Goal: Task Accomplishment & Management: Manage account settings

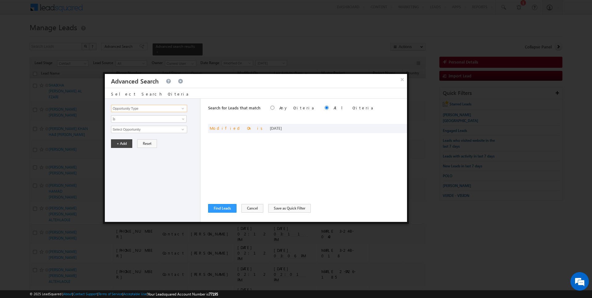
click at [170, 111] on input "Opportunity Type" at bounding box center [149, 108] width 76 height 7
type input "Last Activity Date"
click at [143, 118] on span "Is" at bounding box center [144, 119] width 67 height 6
click at [131, 130] on link "Before" at bounding box center [148, 132] width 75 height 6
click at [122, 143] on button "+ Add" at bounding box center [121, 143] width 21 height 9
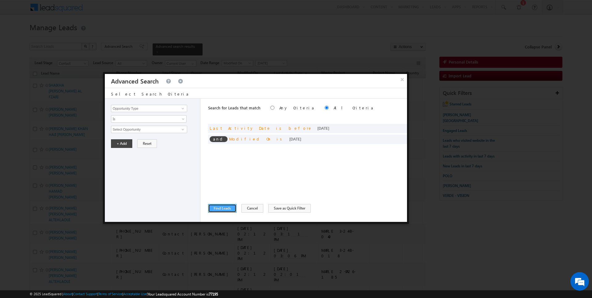
click at [221, 209] on button "Find Leads" at bounding box center [222, 208] width 28 height 9
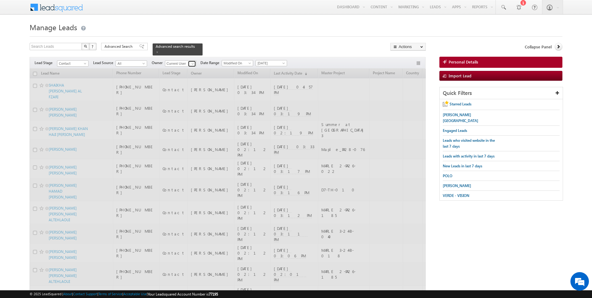
click at [191, 64] on span at bounding box center [192, 63] width 5 height 5
type input "[DATE][PERSON_NAME]"
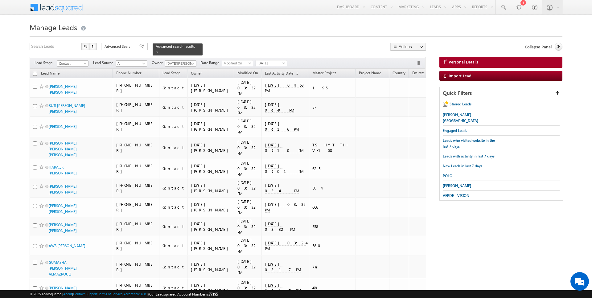
click at [35, 74] on input "checkbox" at bounding box center [35, 74] width 4 height 4
checkbox input "true"
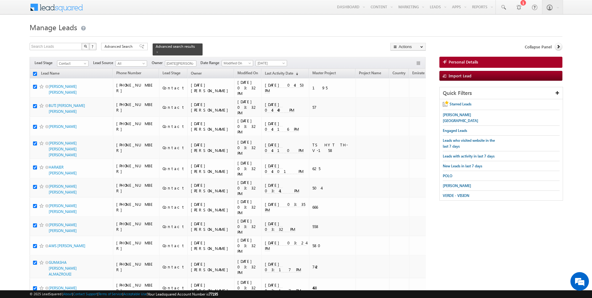
checkbox input "true"
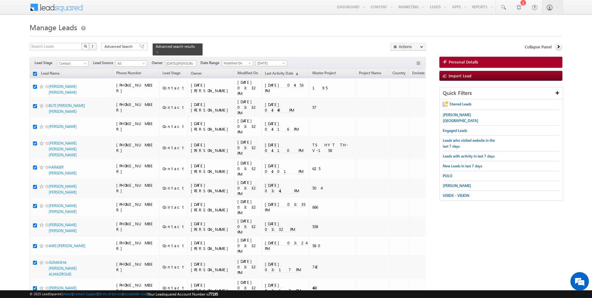
checkbox input "true"
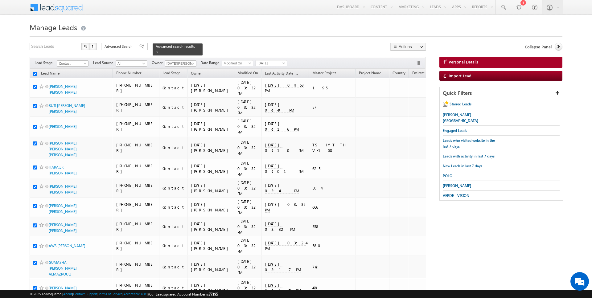
checkbox input "true"
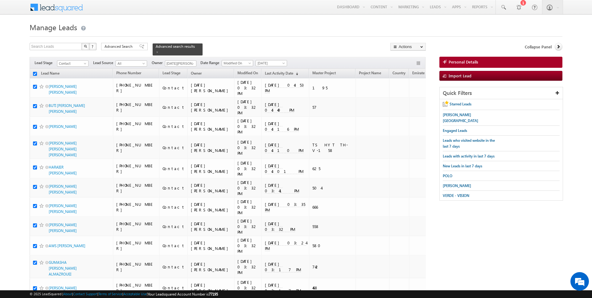
checkbox input "true"
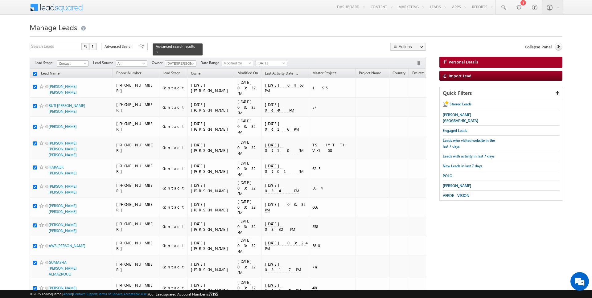
checkbox input "true"
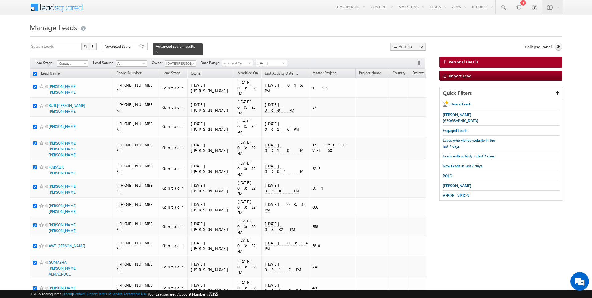
checkbox input "true"
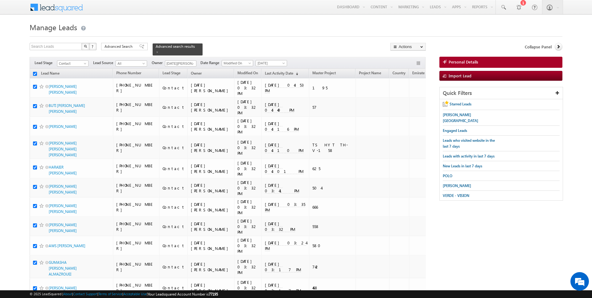
checkbox input "true"
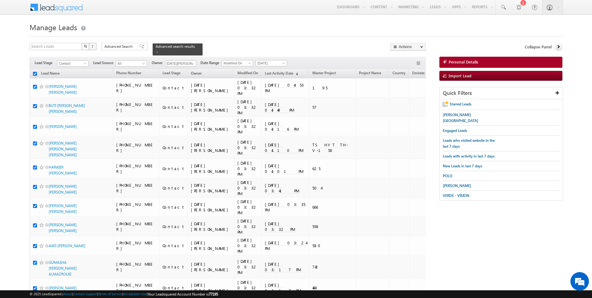
checkbox input "true"
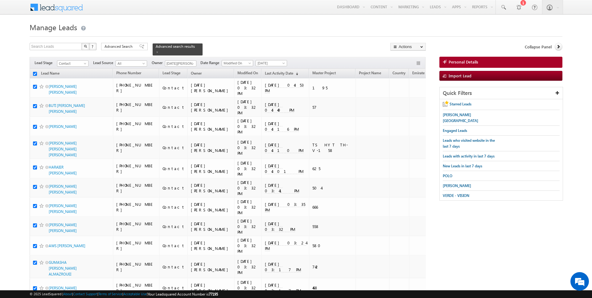
checkbox input "true"
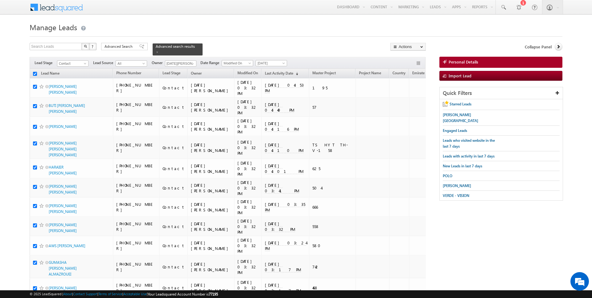
checkbox input "true"
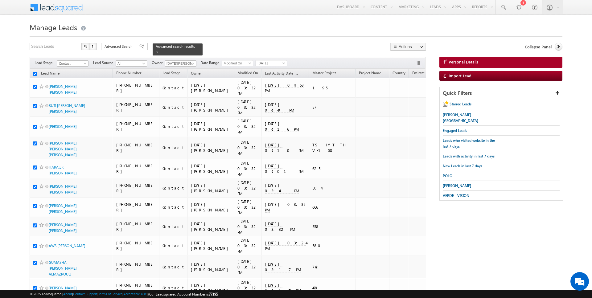
checkbox input "true"
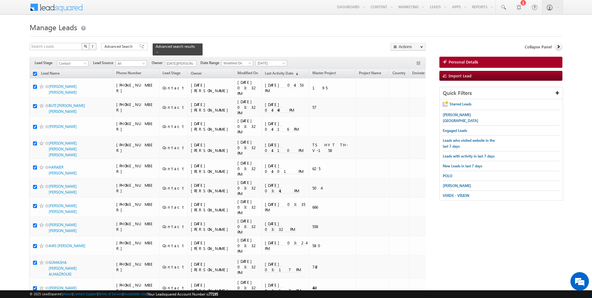
checkbox input "true"
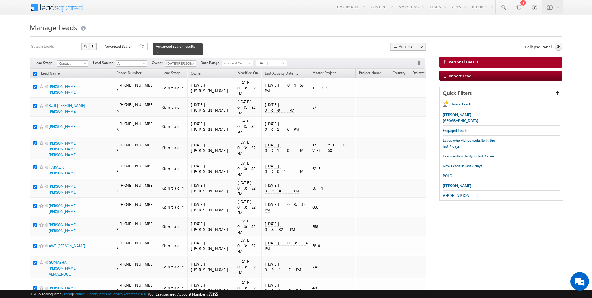
checkbox input "true"
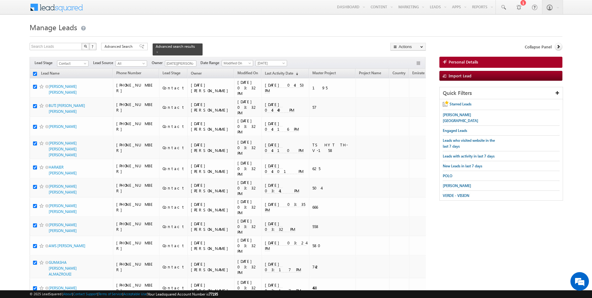
checkbox input "true"
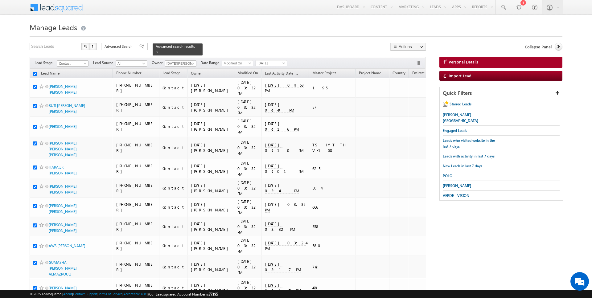
checkbox input "true"
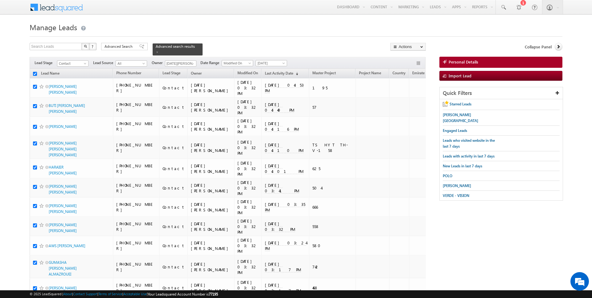
checkbox input "true"
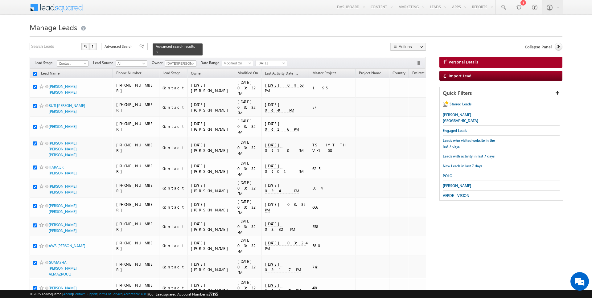
checkbox input "true"
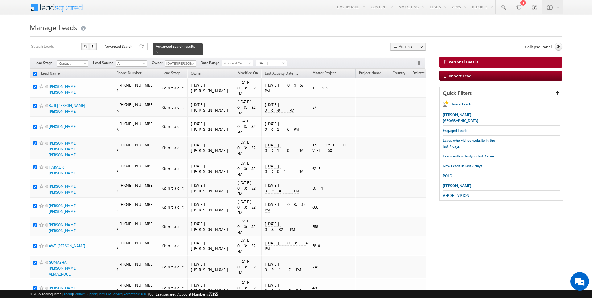
checkbox input "true"
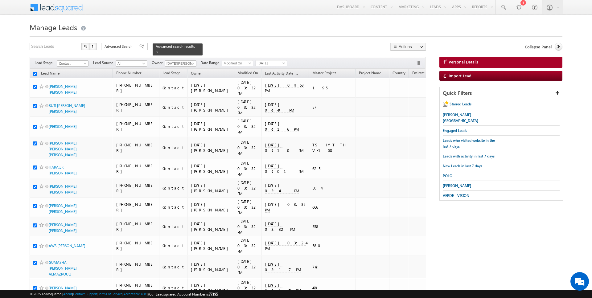
checkbox input "true"
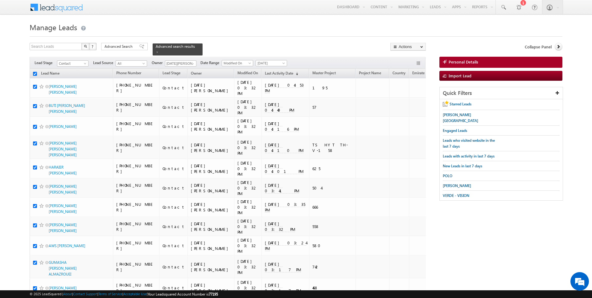
checkbox input "true"
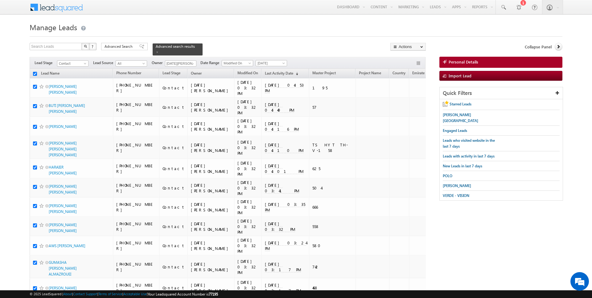
checkbox input "true"
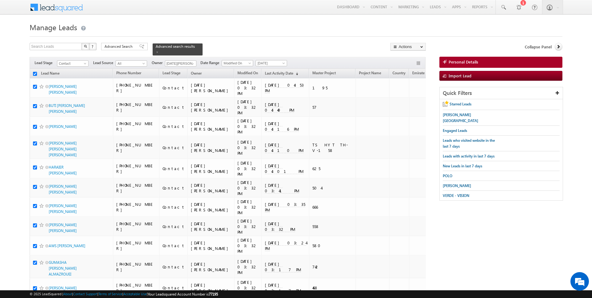
checkbox input "true"
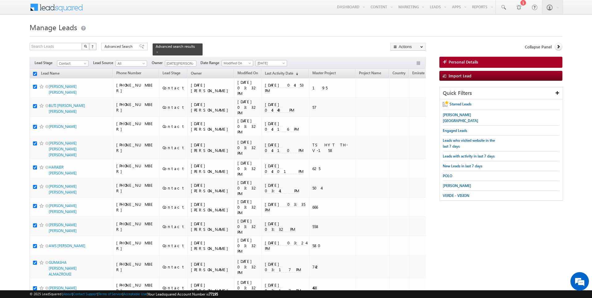
checkbox input "true"
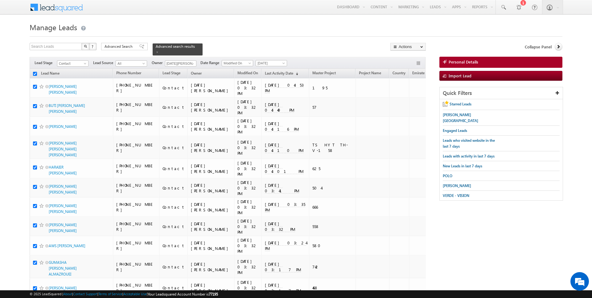
checkbox input "true"
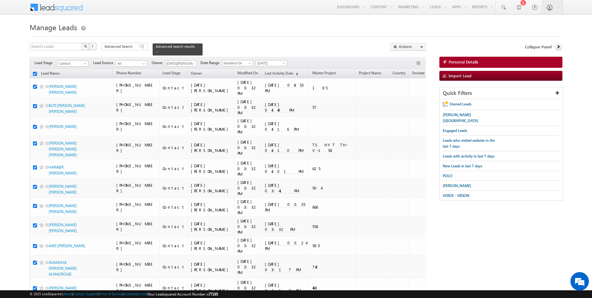
checkbox input "true"
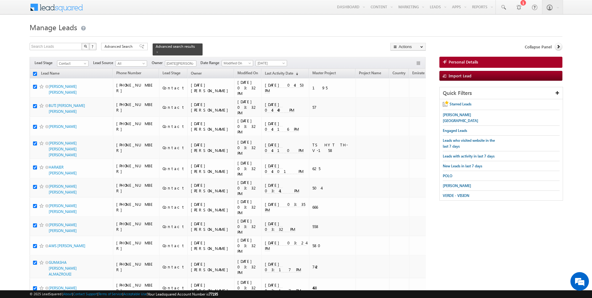
checkbox input "true"
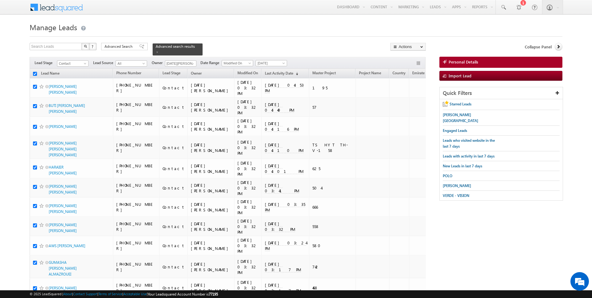
checkbox input "true"
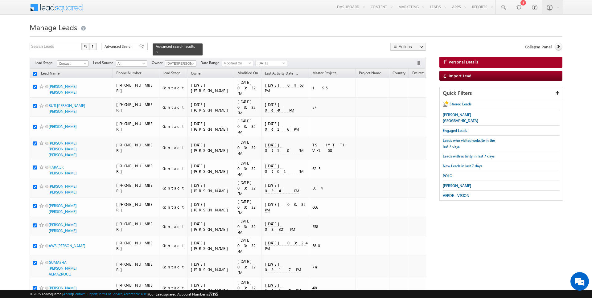
checkbox input "true"
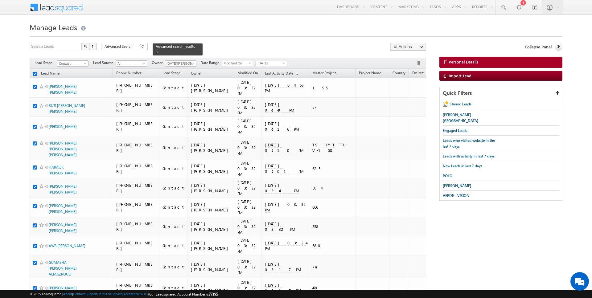
checkbox input "true"
click at [412, 97] on link "Change Owner" at bounding box center [408, 99] width 35 height 7
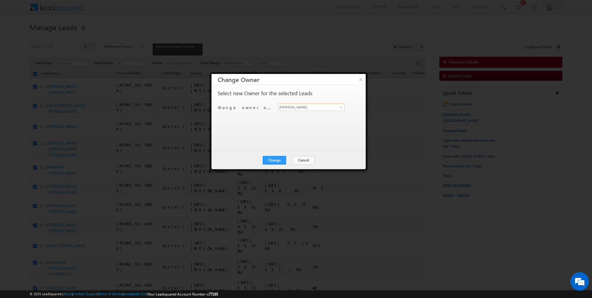
click at [304, 107] on input "[PERSON_NAME]" at bounding box center [311, 107] width 67 height 7
type input "[DATE][PERSON_NAME]"
click at [274, 157] on button "Change" at bounding box center [274, 160] width 23 height 9
click at [290, 159] on button "Close" at bounding box center [290, 160] width 20 height 9
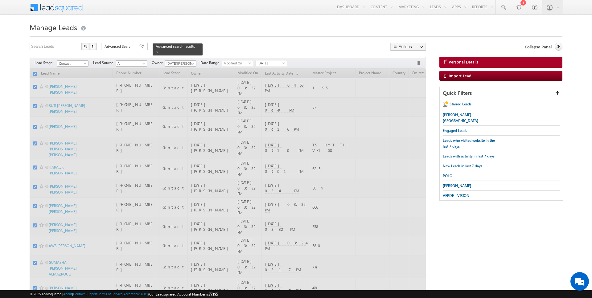
checkbox input "false"
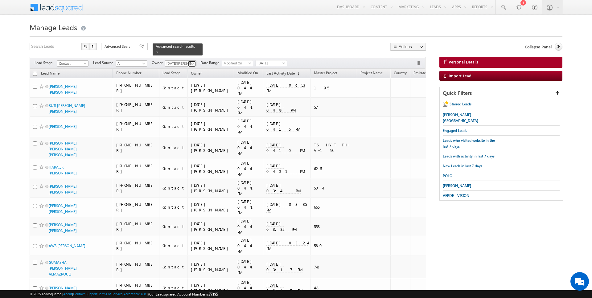
click at [188, 64] on link at bounding box center [192, 64] width 8 height 6
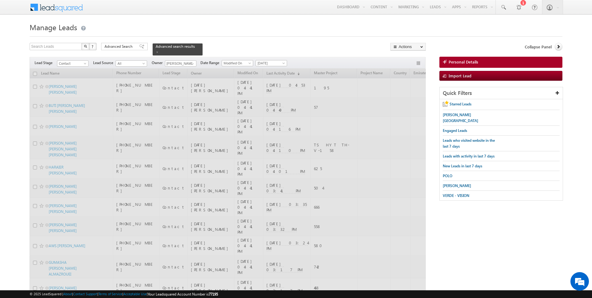
click at [245, 47] on div "Search Leads X ? 147 results found Advanced Search Advanced Search Advanced sea…" at bounding box center [228, 49] width 396 height 13
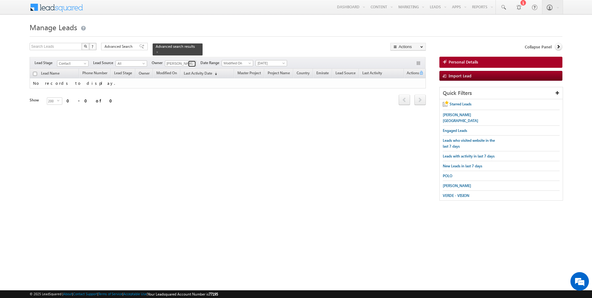
click at [191, 63] on span at bounding box center [192, 63] width 5 height 5
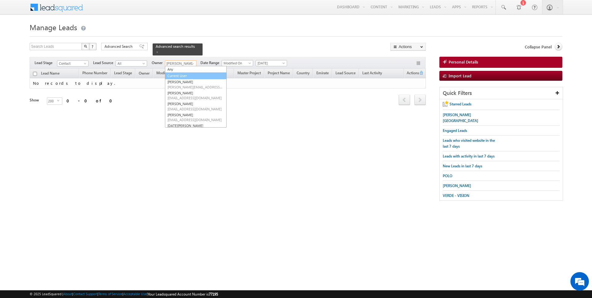
click at [178, 77] on link "Current User" at bounding box center [196, 75] width 62 height 7
type input "Current User"
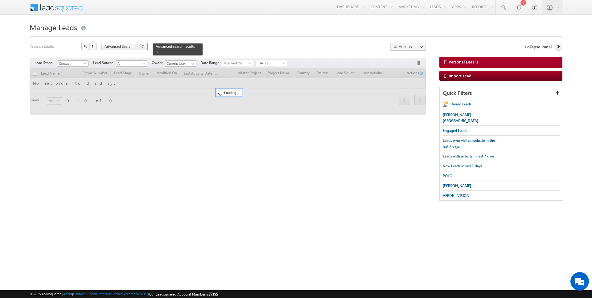
click at [128, 47] on span "Advanced Search" at bounding box center [119, 47] width 30 height 6
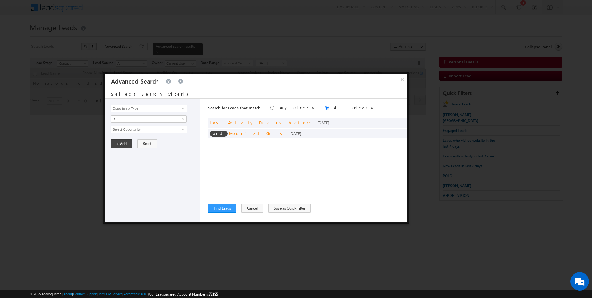
click at [0, 0] on div at bounding box center [0, 0] width 0 height 0
click at [0, 0] on span at bounding box center [0, 0] width 0 height 0
click at [223, 208] on button "Find Leads" at bounding box center [222, 208] width 28 height 9
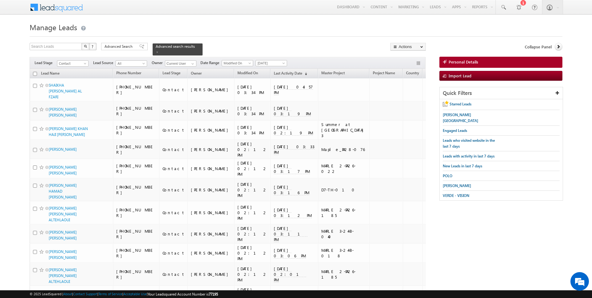
click at [35, 74] on input "checkbox" at bounding box center [35, 74] width 4 height 4
checkbox input "true"
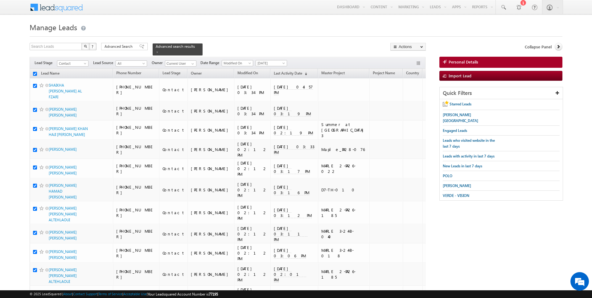
checkbox input "true"
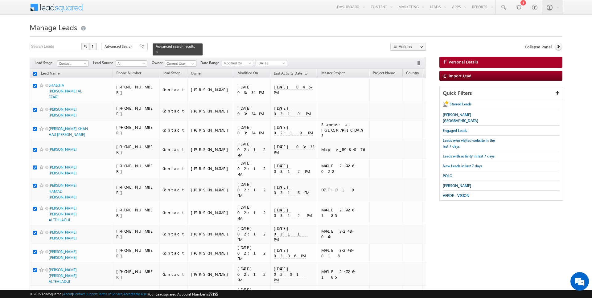
checkbox input "true"
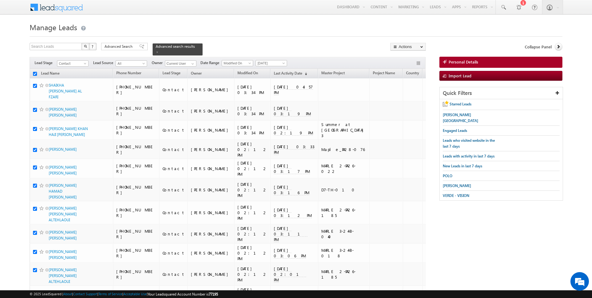
checkbox input "true"
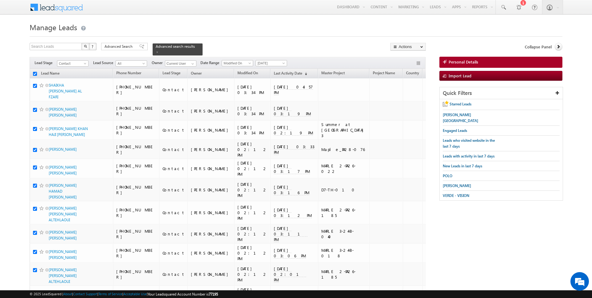
checkbox input "true"
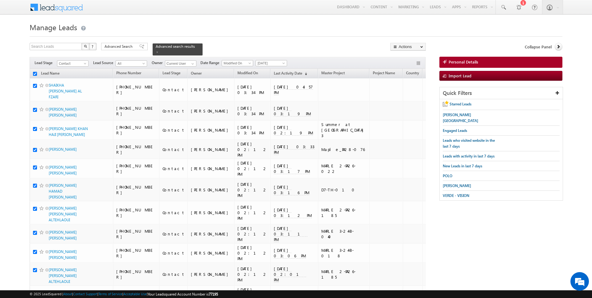
checkbox input "true"
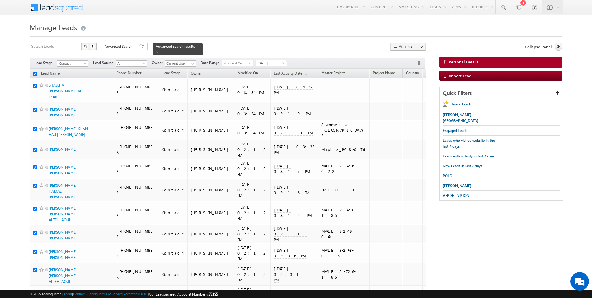
checkbox input "true"
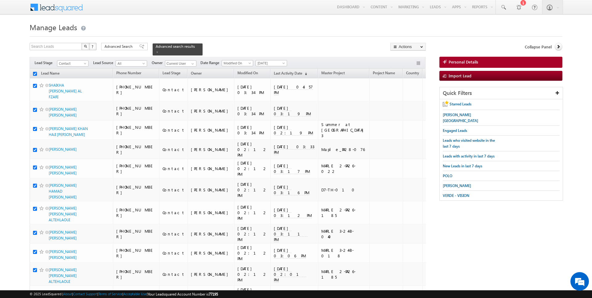
checkbox input "true"
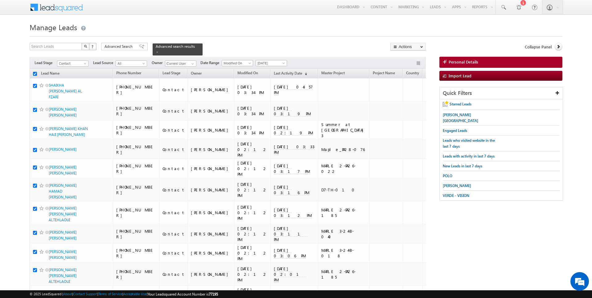
checkbox input "true"
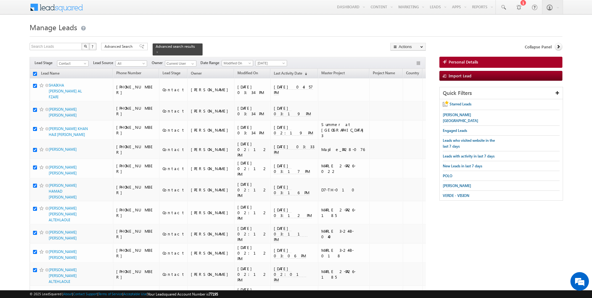
checkbox input "true"
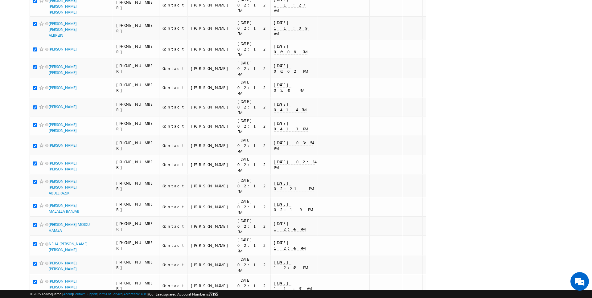
scroll to position [3683, 0]
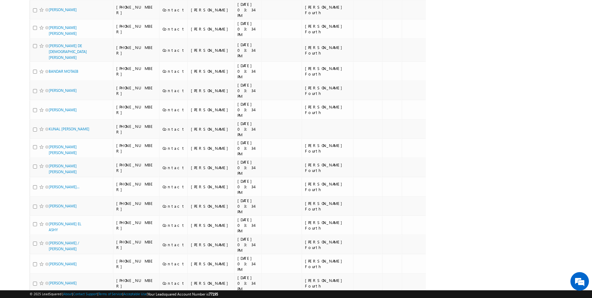
scroll to position [0, 0]
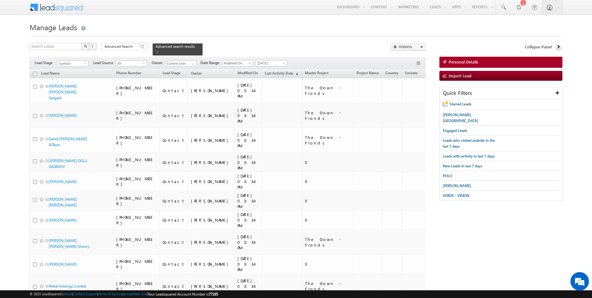
click at [35, 73] on input "checkbox" at bounding box center [35, 74] width 4 height 4
click at [116, 47] on span "Advanced Search" at bounding box center [119, 47] width 30 height 6
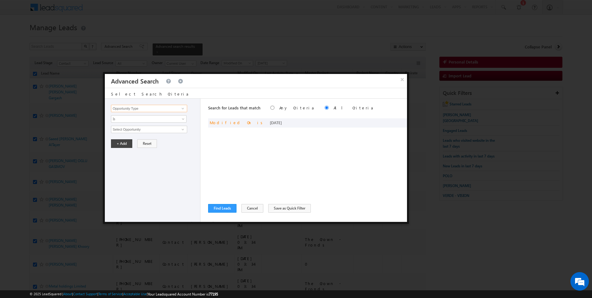
click at [124, 107] on input "Opportunity Type" at bounding box center [149, 108] width 76 height 7
click at [119, 120] on span "Is" at bounding box center [144, 119] width 67 height 6
click at [119, 130] on link "Is Not" at bounding box center [148, 132] width 75 height 6
click at [119, 130] on span "None Selected" at bounding box center [146, 129] width 70 height 7
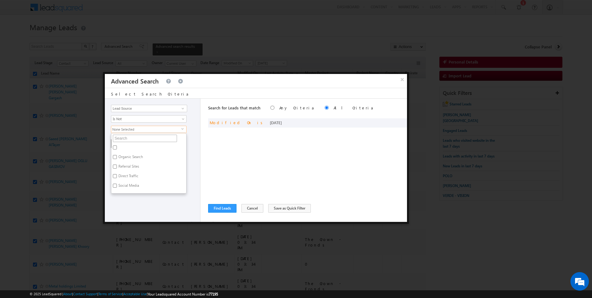
click at [129, 135] on input "text" at bounding box center [145, 138] width 64 height 7
click at [128, 144] on label "Portal Leads" at bounding box center [127, 149] width 33 height 10
click at [117, 145] on input "Portal Leads" at bounding box center [115, 147] width 4 height 4
click at [128, 173] on div "Opportunity Type Lead Activity Task Sales Group Prospect Id Address 1 Address 2…" at bounding box center [153, 160] width 96 height 123
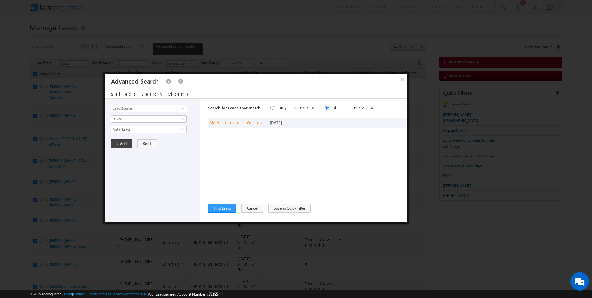
click at [126, 137] on div "Opportunity Type Lead Activity Task Sales Group Prospect Id Address 1 Address 2…" at bounding box center [153, 160] width 96 height 123
click at [122, 142] on button "+ Add" at bounding box center [121, 143] width 21 height 9
click at [215, 210] on button "Find Leads" at bounding box center [222, 208] width 28 height 9
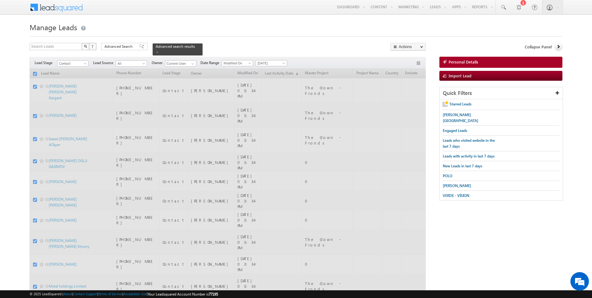
click at [35, 73] on input "checkbox" at bounding box center [35, 74] width 4 height 4
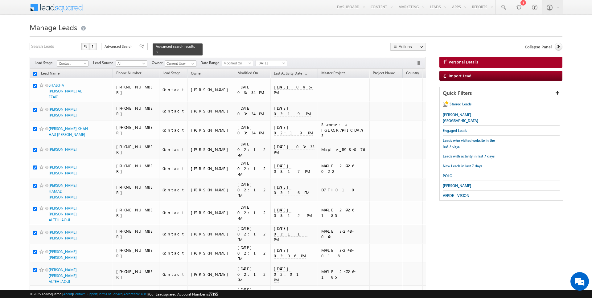
click at [35, 73] on input "checkbox" at bounding box center [35, 74] width 4 height 4
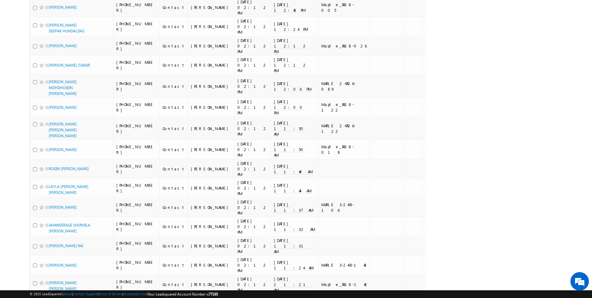
scroll to position [3683, 0]
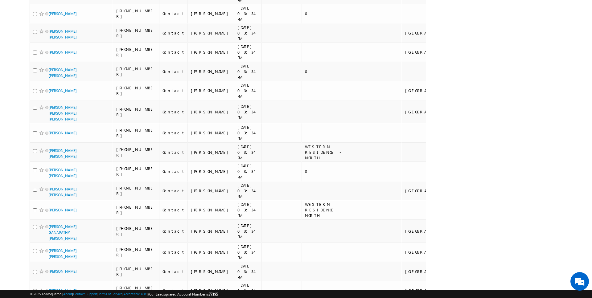
scroll to position [0, 0]
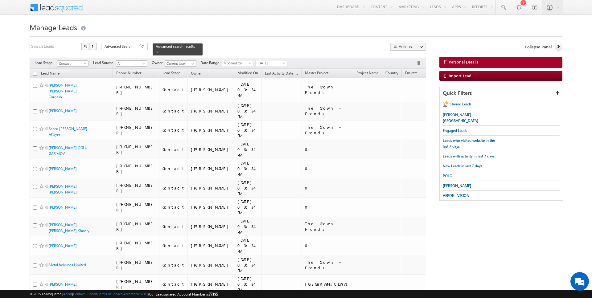
click at [35, 74] on input "checkbox" at bounding box center [35, 74] width 4 height 4
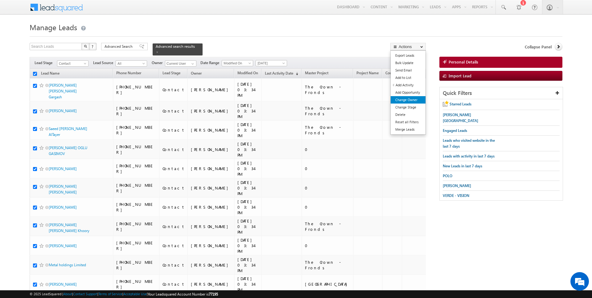
click at [406, 100] on link "Change Owner" at bounding box center [408, 99] width 35 height 7
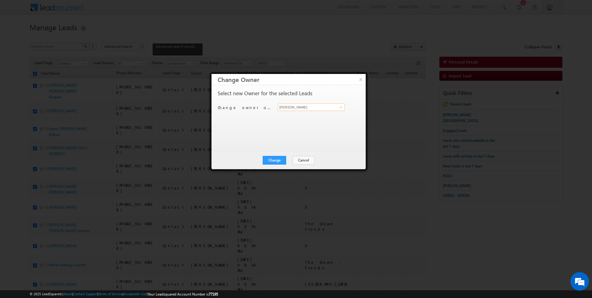
click at [302, 108] on input "[PERSON_NAME]" at bounding box center [311, 107] width 67 height 7
click at [278, 158] on button "Change" at bounding box center [274, 160] width 23 height 9
click at [287, 158] on button "Close" at bounding box center [290, 160] width 20 height 9
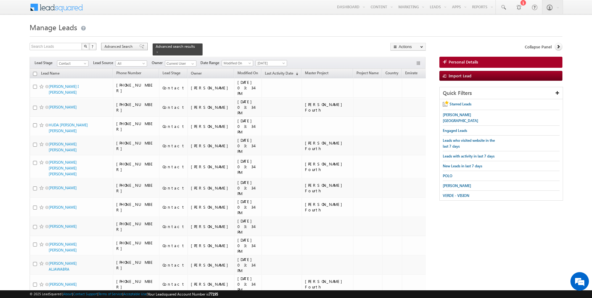
click at [122, 47] on span "Advanced Search" at bounding box center [119, 47] width 30 height 6
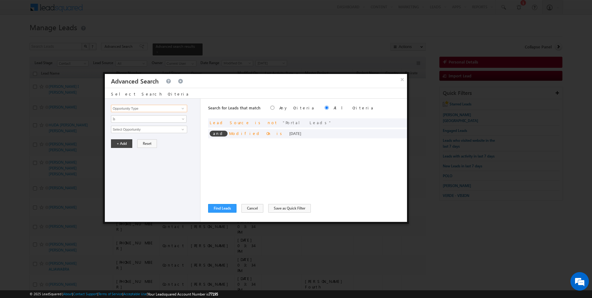
click at [152, 108] on input "Opportunity Type" at bounding box center [149, 108] width 76 height 7
click at [132, 124] on div "Opportunity Type Lead Activity Task Sales Group Prospect Id Address 1 Address 2…" at bounding box center [153, 160] width 96 height 123
click at [132, 115] on link "Is" at bounding box center [149, 118] width 76 height 7
click at [125, 129] on link "Before" at bounding box center [148, 132] width 75 height 6
click at [122, 142] on button "+ Add" at bounding box center [121, 143] width 21 height 9
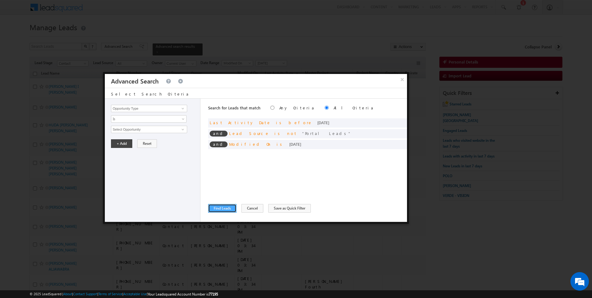
click at [219, 207] on button "Find Leads" at bounding box center [222, 208] width 28 height 9
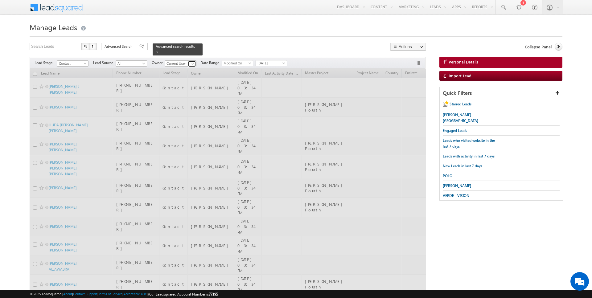
click at [192, 63] on span at bounding box center [192, 63] width 5 height 5
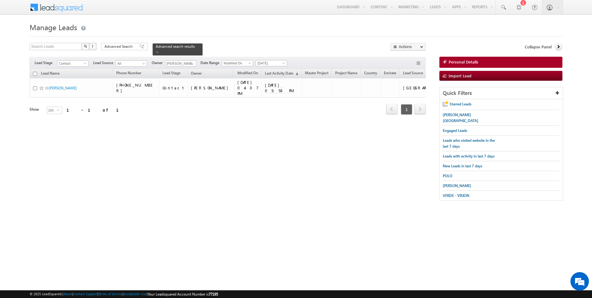
click at [35, 72] on input "checkbox" at bounding box center [35, 74] width 4 height 4
click at [399, 100] on link "Change Owner" at bounding box center [408, 99] width 35 height 7
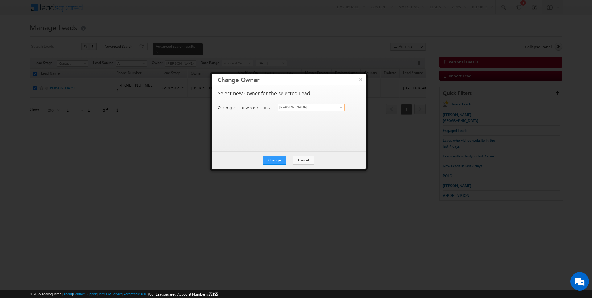
click at [282, 108] on input "[PERSON_NAME]" at bounding box center [311, 107] width 67 height 7
click at [273, 156] on button "Change" at bounding box center [274, 160] width 23 height 9
click at [285, 161] on button "Close" at bounding box center [290, 160] width 20 height 9
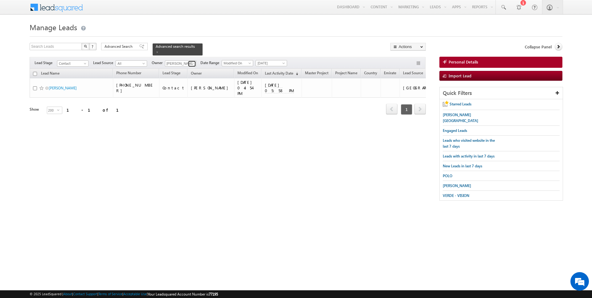
click at [192, 63] on span at bounding box center [192, 63] width 5 height 5
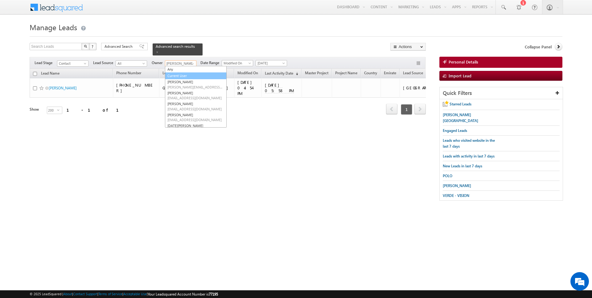
click at [182, 74] on link "Current User" at bounding box center [196, 75] width 62 height 7
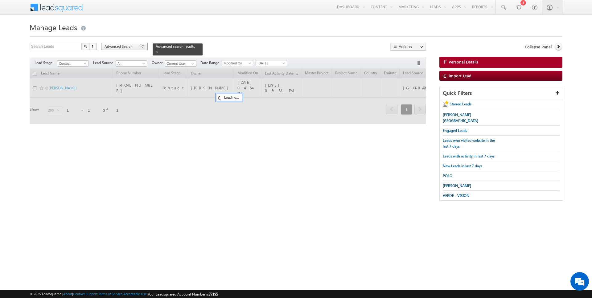
click at [126, 49] on span "Advanced Search" at bounding box center [119, 47] width 30 height 6
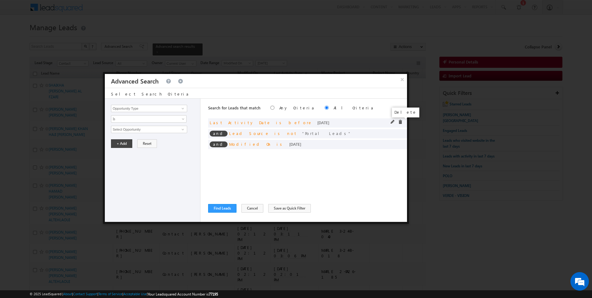
click at [401, 123] on span at bounding box center [400, 122] width 4 height 4
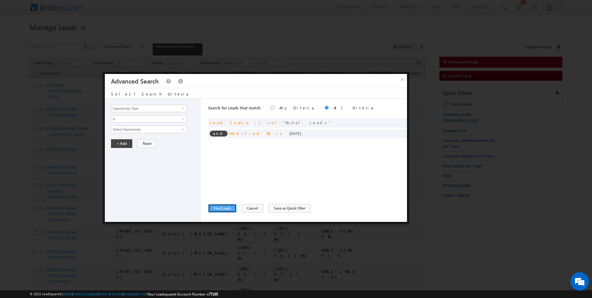
click at [224, 207] on button "Find Leads" at bounding box center [222, 208] width 28 height 9
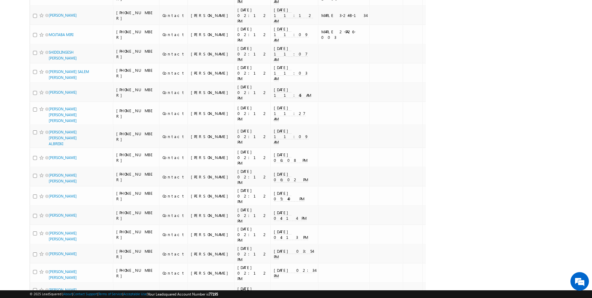
scroll to position [3683, 0]
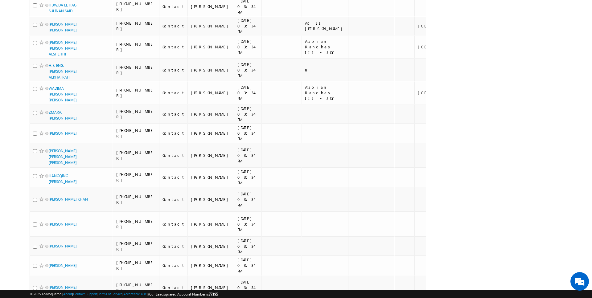
scroll to position [0, 0]
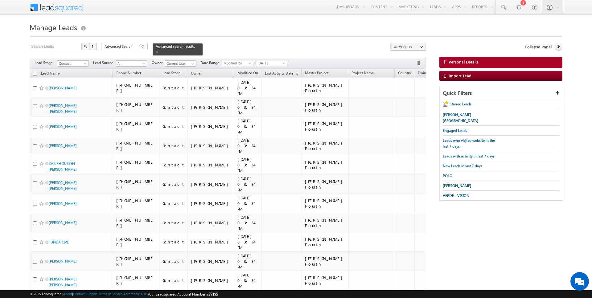
click at [34, 73] on input "checkbox" at bounding box center [35, 74] width 4 height 4
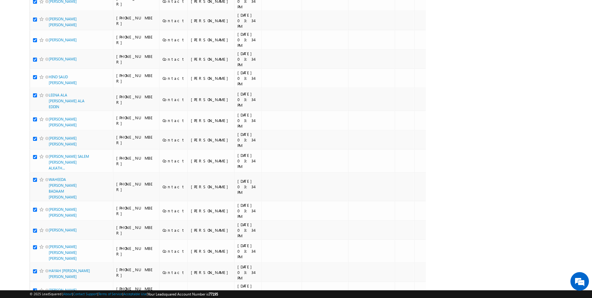
scroll to position [2970, 0]
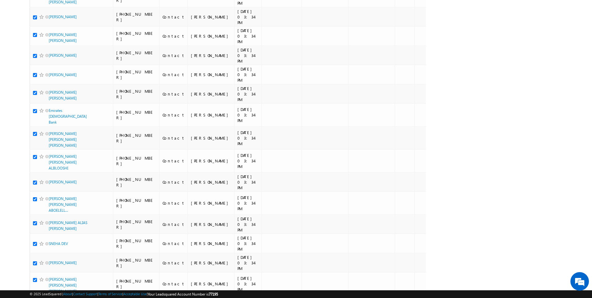
click at [48, 281] on li "50" at bounding box center [50, 280] width 15 height 6
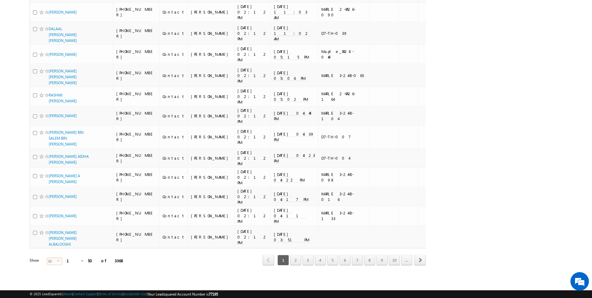
scroll to position [0, 0]
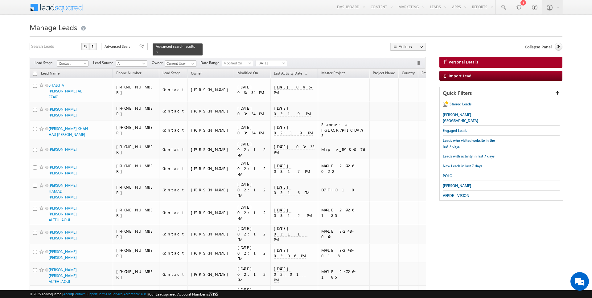
click at [35, 72] on input "checkbox" at bounding box center [35, 74] width 4 height 4
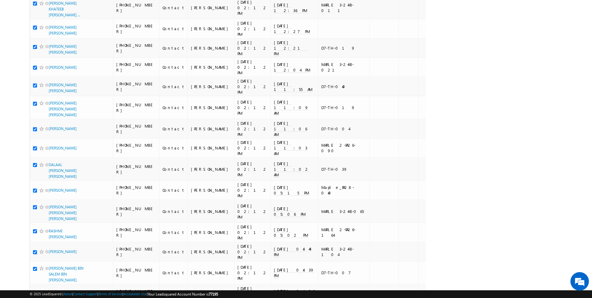
scroll to position [793, 0]
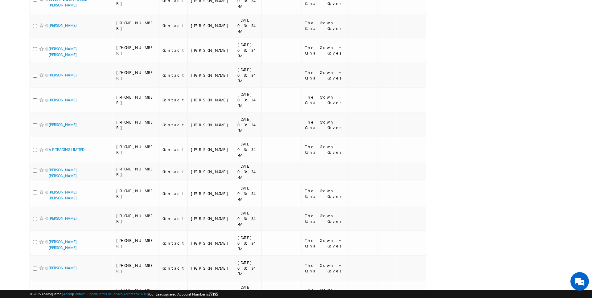
scroll to position [760, 0]
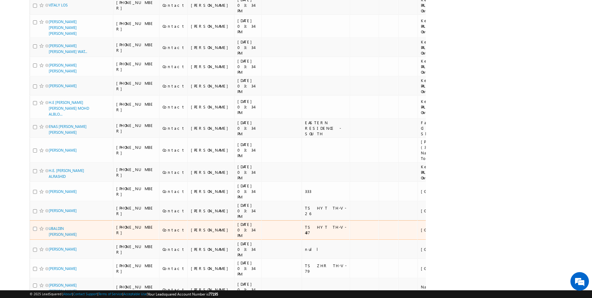
scroll to position [810, 0]
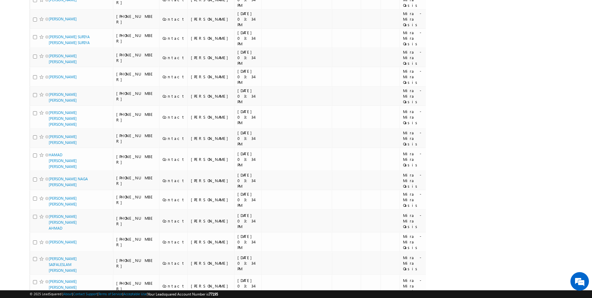
scroll to position [622, 0]
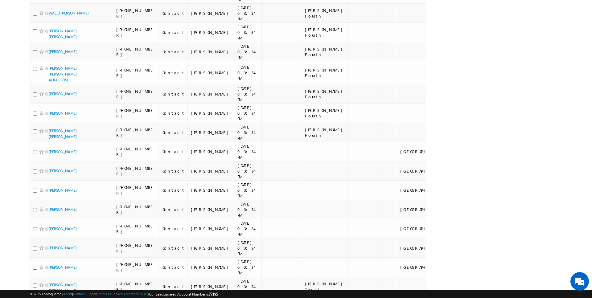
scroll to position [676, 0]
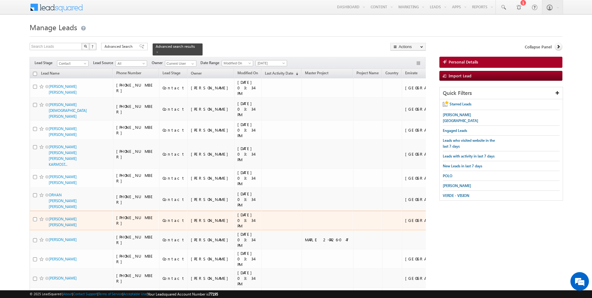
scroll to position [739, 0]
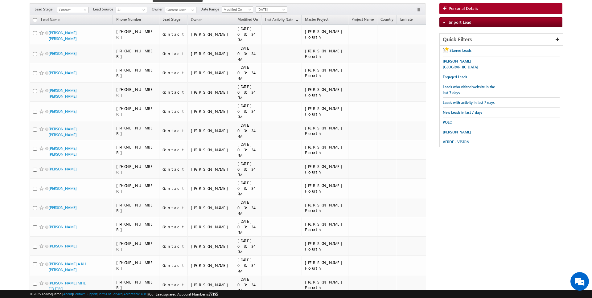
scroll to position [0, 0]
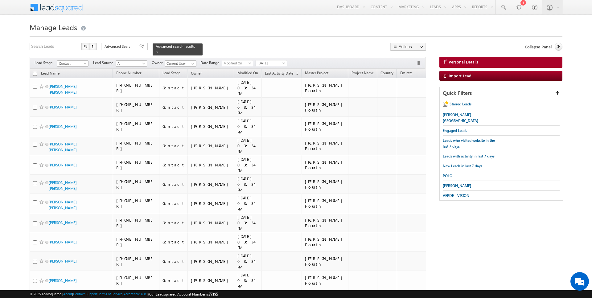
click at [34, 74] on input "checkbox" at bounding box center [35, 74] width 4 height 4
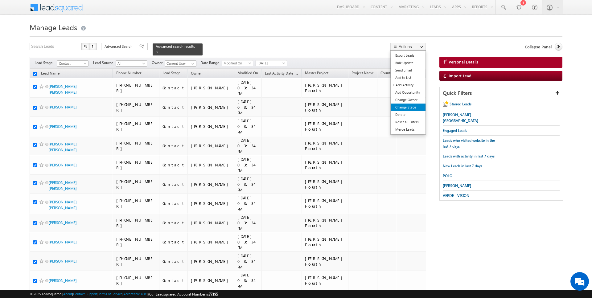
click at [403, 106] on link "Change Stage" at bounding box center [408, 107] width 35 height 7
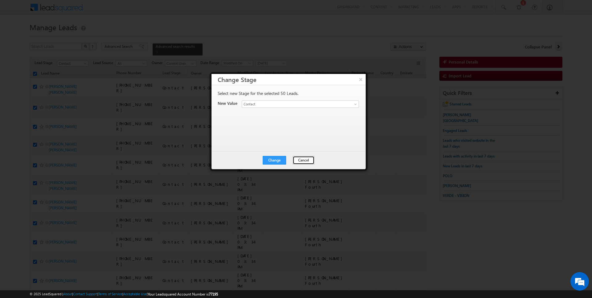
click at [306, 159] on button "Cancel" at bounding box center [304, 160] width 22 height 9
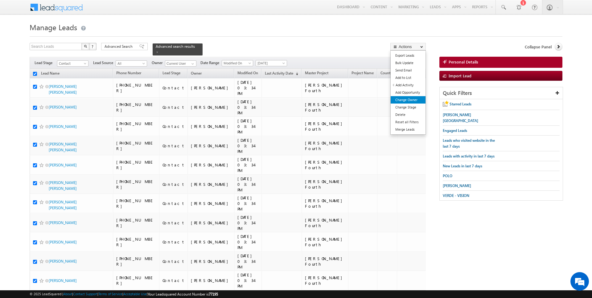
click at [411, 101] on link "Change Owner" at bounding box center [408, 99] width 35 height 7
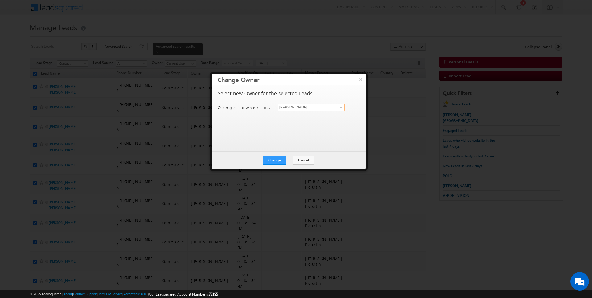
click at [283, 105] on input "[PERSON_NAME]" at bounding box center [311, 107] width 67 height 7
click at [274, 159] on button "Change" at bounding box center [274, 160] width 23 height 9
click at [293, 159] on button "Close" at bounding box center [290, 160] width 20 height 9
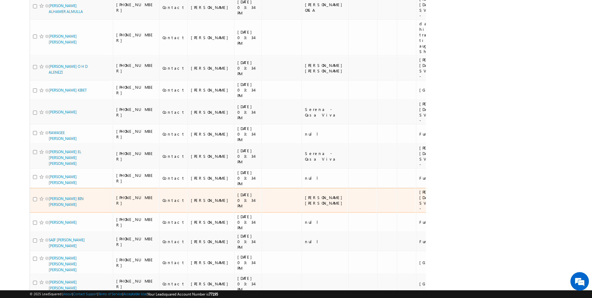
scroll to position [860, 0]
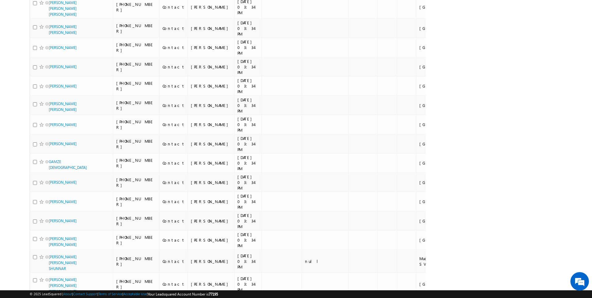
click at [49, 286] on li "100" at bounding box center [50, 287] width 15 height 6
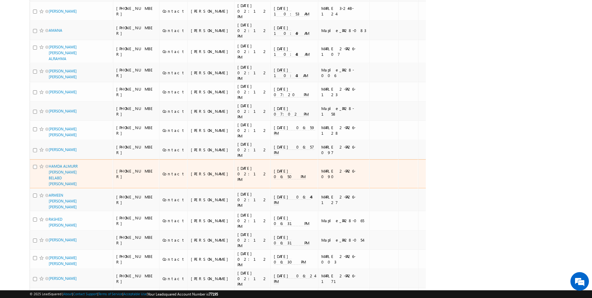
scroll to position [1755, 0]
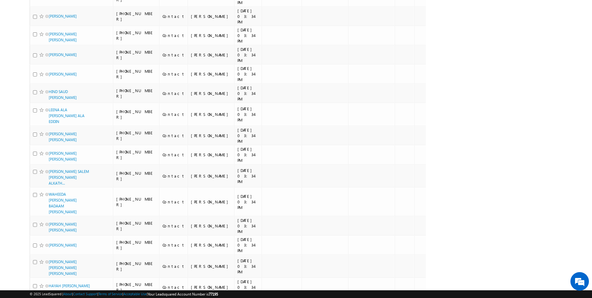
scroll to position [0, 0]
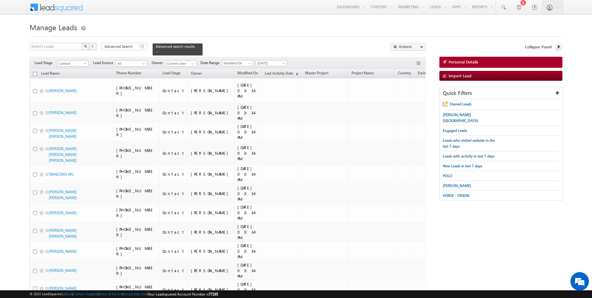
click at [35, 75] on input "checkbox" at bounding box center [35, 74] width 4 height 4
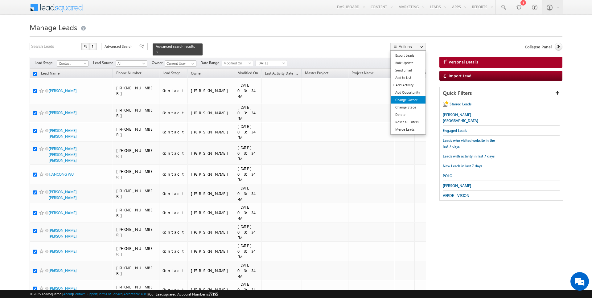
click at [409, 97] on link "Change Owner" at bounding box center [408, 99] width 35 height 7
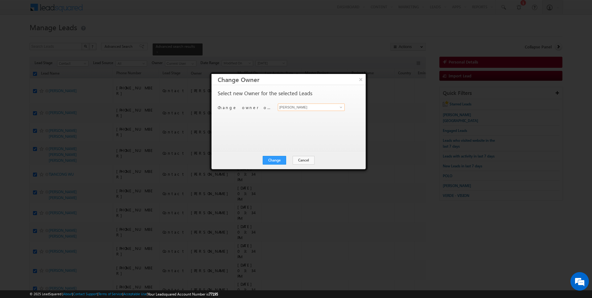
click at [303, 109] on input "[PERSON_NAME]" at bounding box center [311, 107] width 67 height 7
click at [280, 159] on button "Change" at bounding box center [274, 160] width 23 height 9
click at [290, 159] on button "Close" at bounding box center [290, 160] width 20 height 9
